Goal: Transaction & Acquisition: Purchase product/service

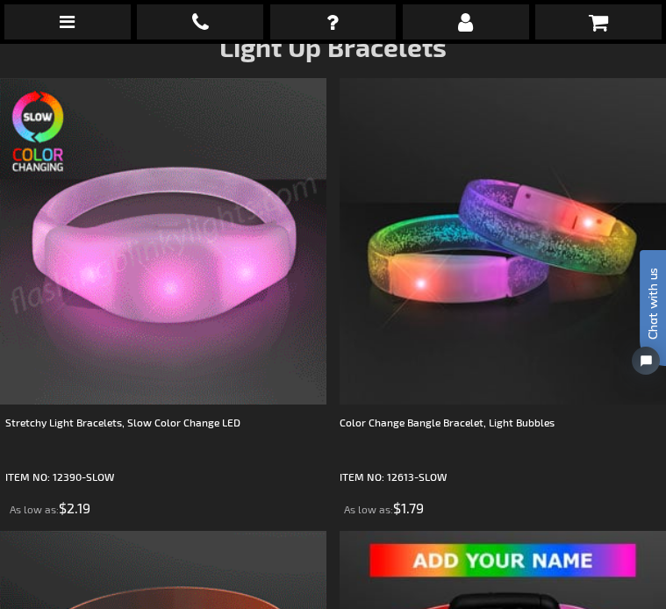
click at [208, 360] on img at bounding box center [163, 241] width 326 height 326
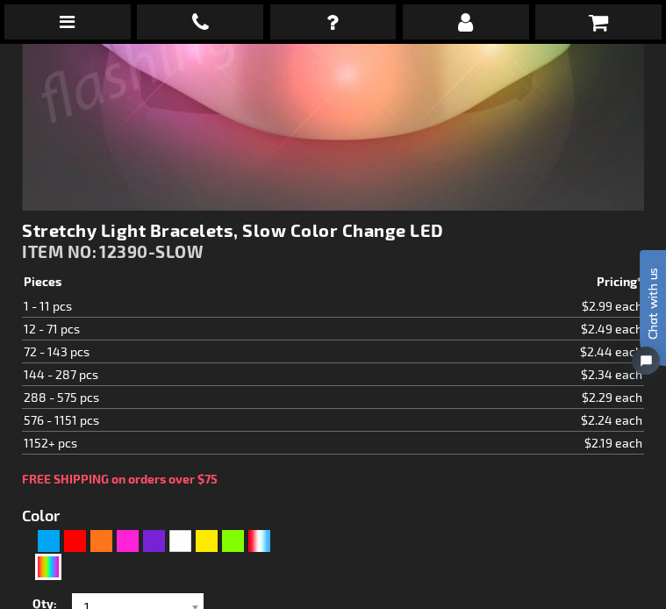
scroll to position [542, 0]
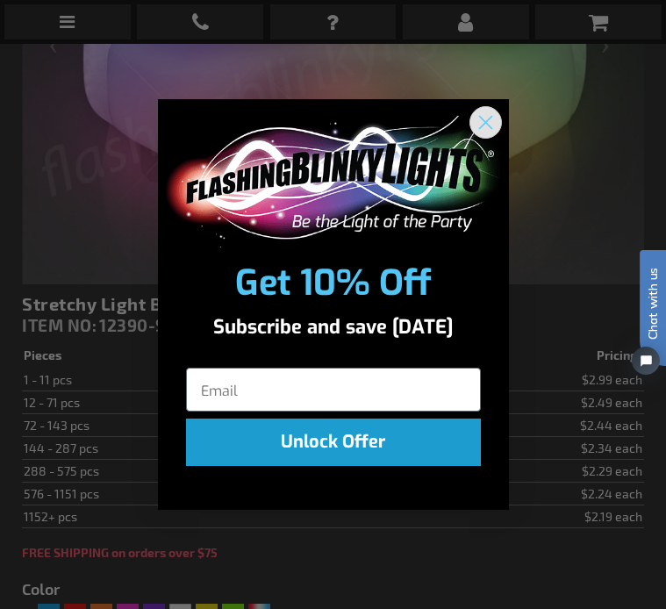
click at [483, 115] on circle "Close dialog" at bounding box center [484, 121] width 29 height 29
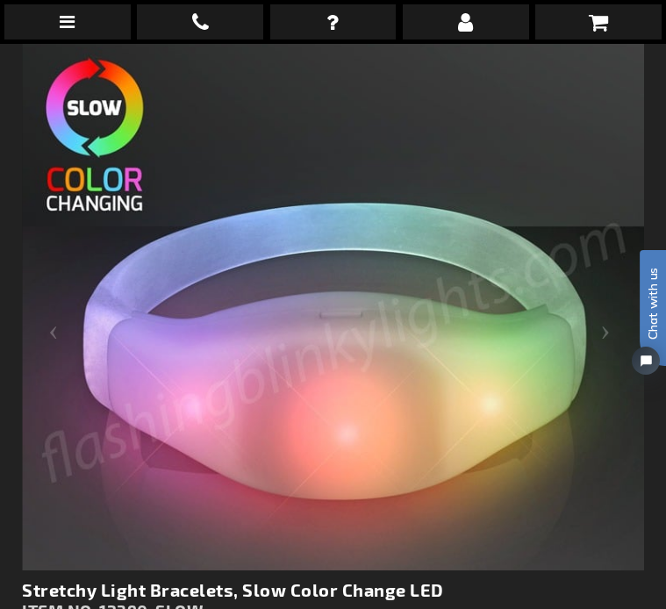
scroll to position [257, 0]
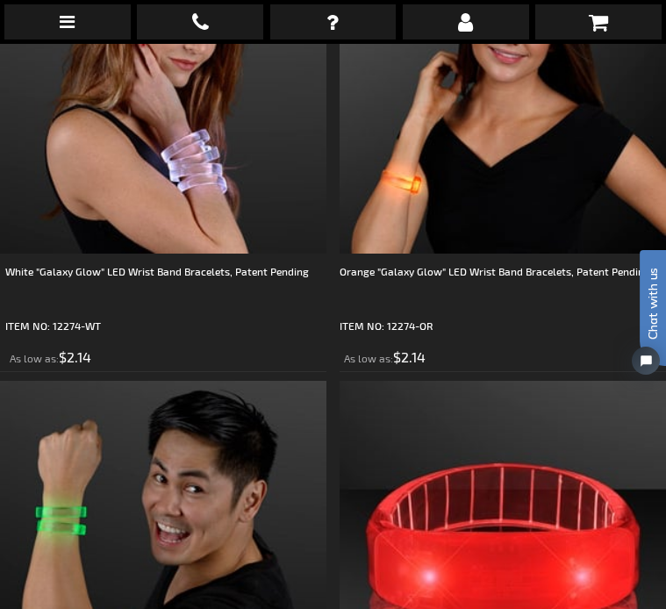
scroll to position [11966, 0]
